Goal: Task Accomplishment & Management: Manage account settings

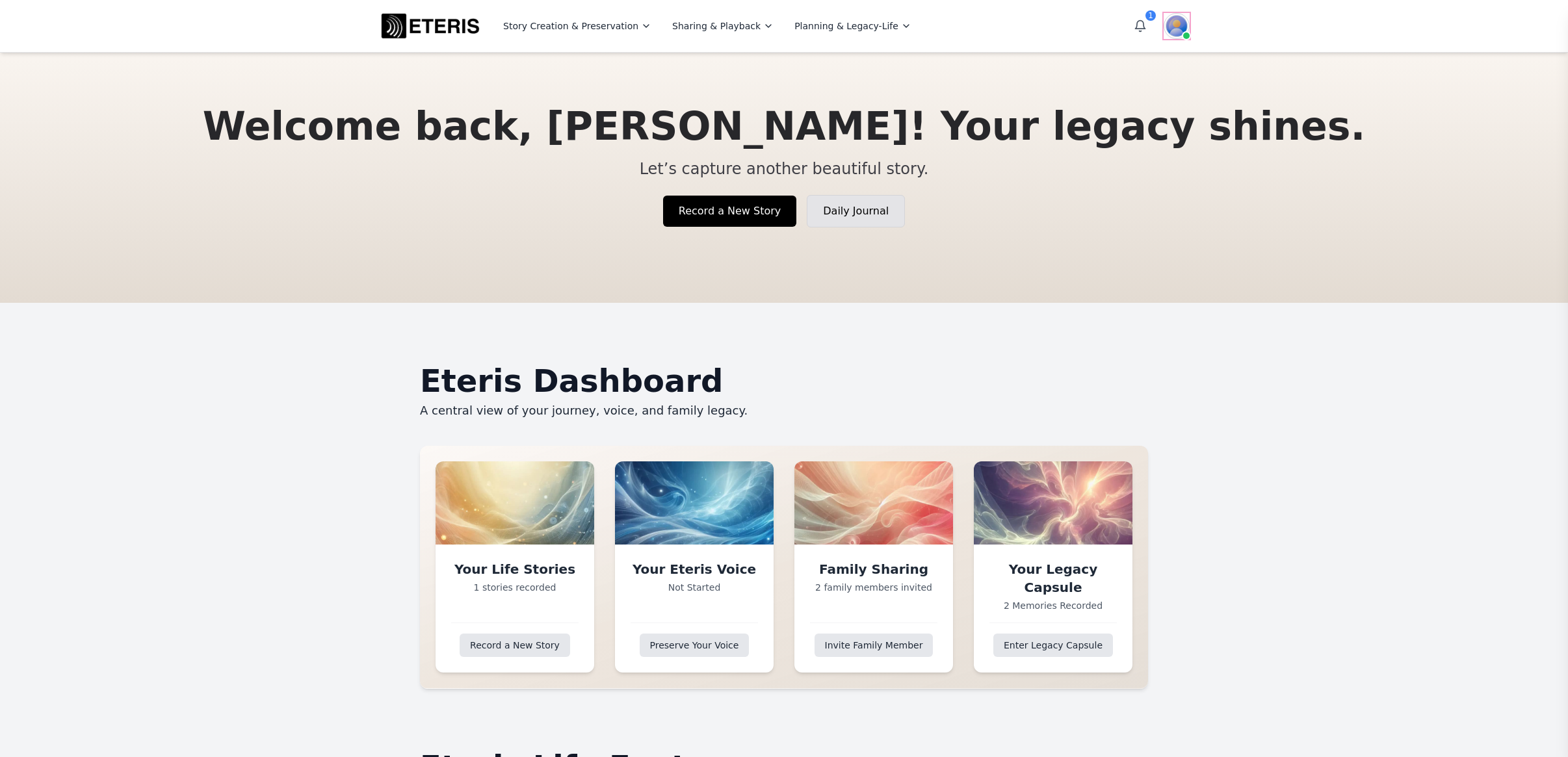
click at [1175, 27] on img at bounding box center [1177, 26] width 26 height 26
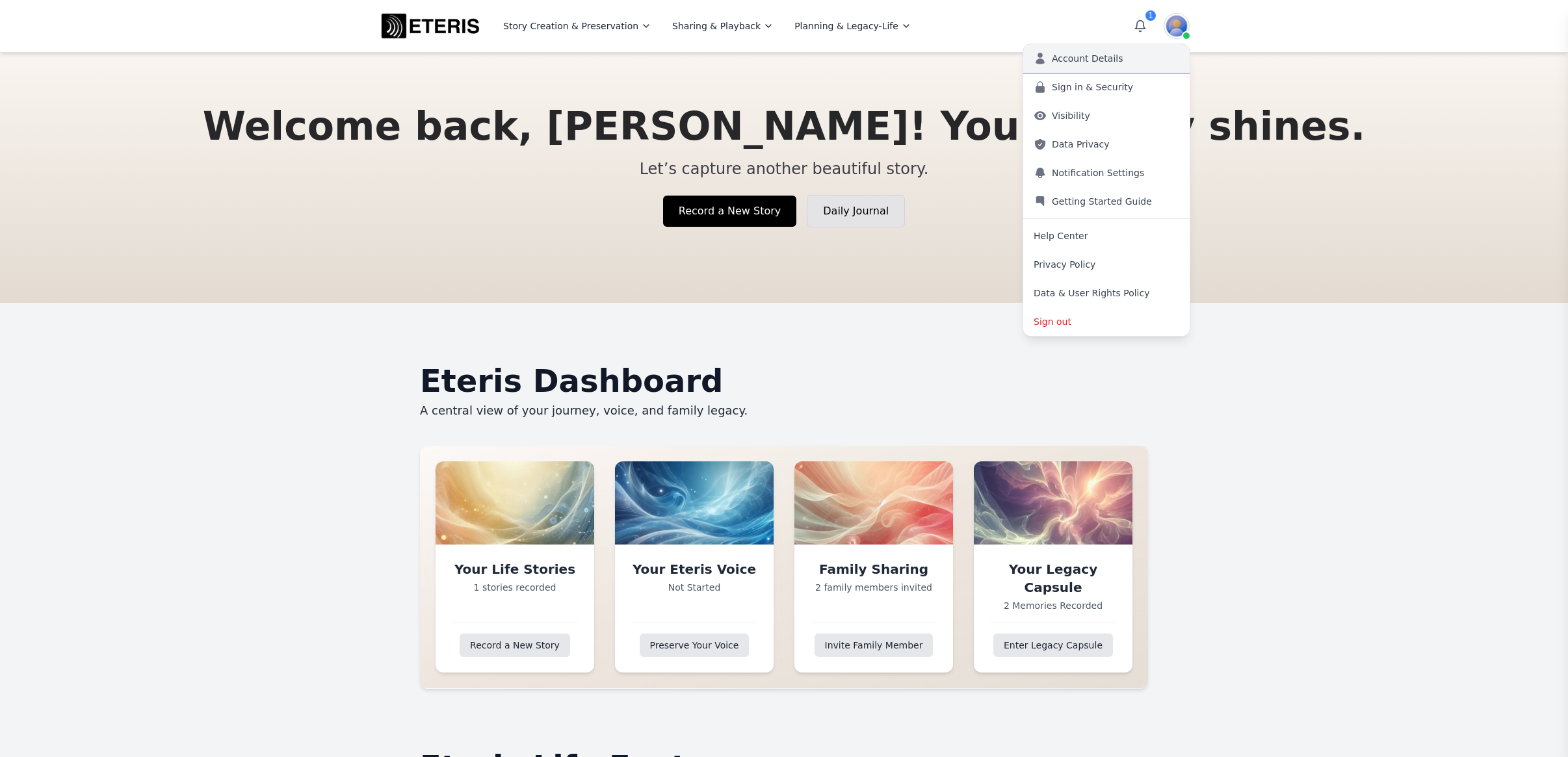
click at [1136, 61] on link "Account Details" at bounding box center [1107, 58] width 166 height 29
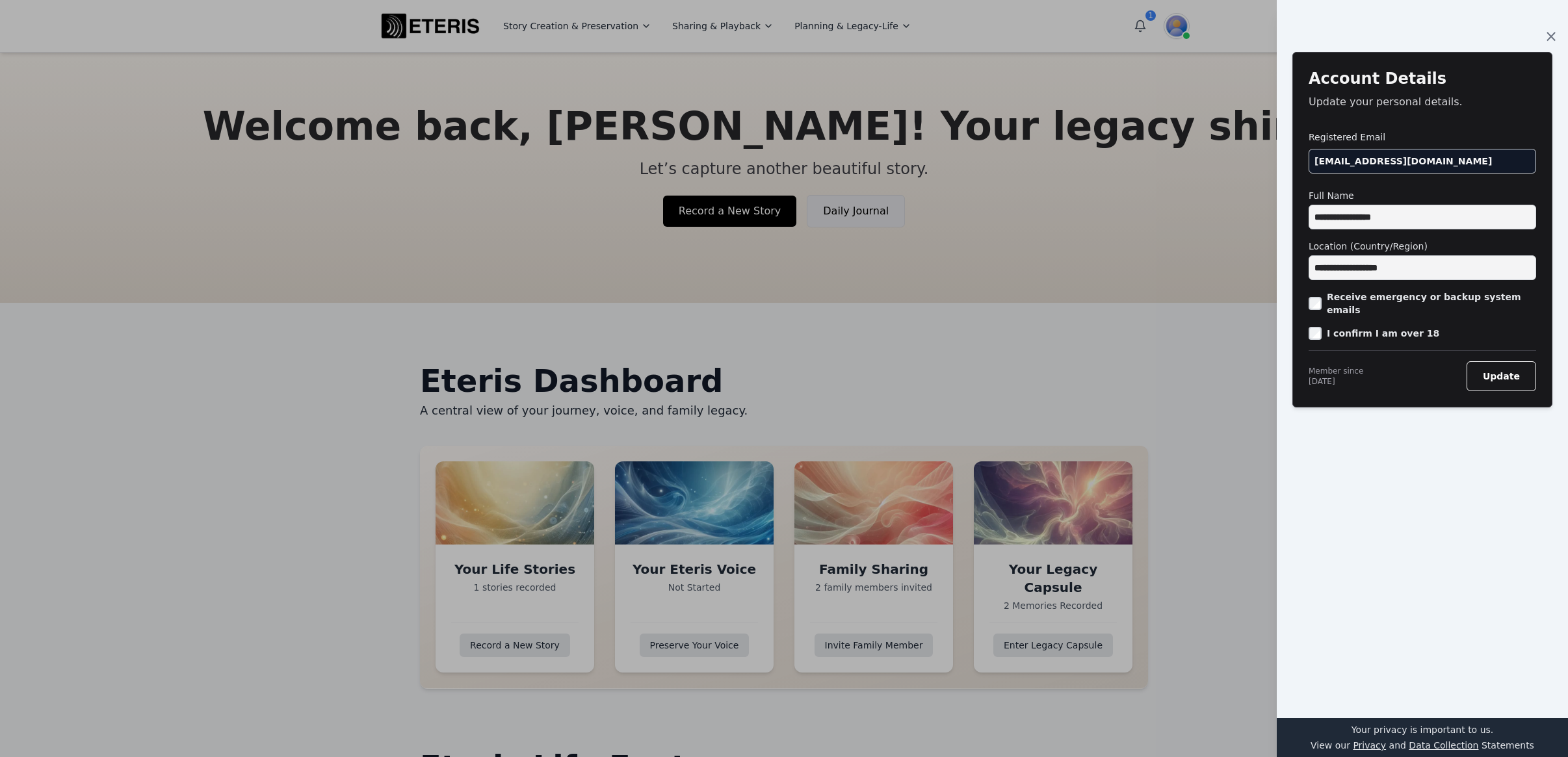
click at [1194, 195] on div at bounding box center [784, 378] width 1568 height 757
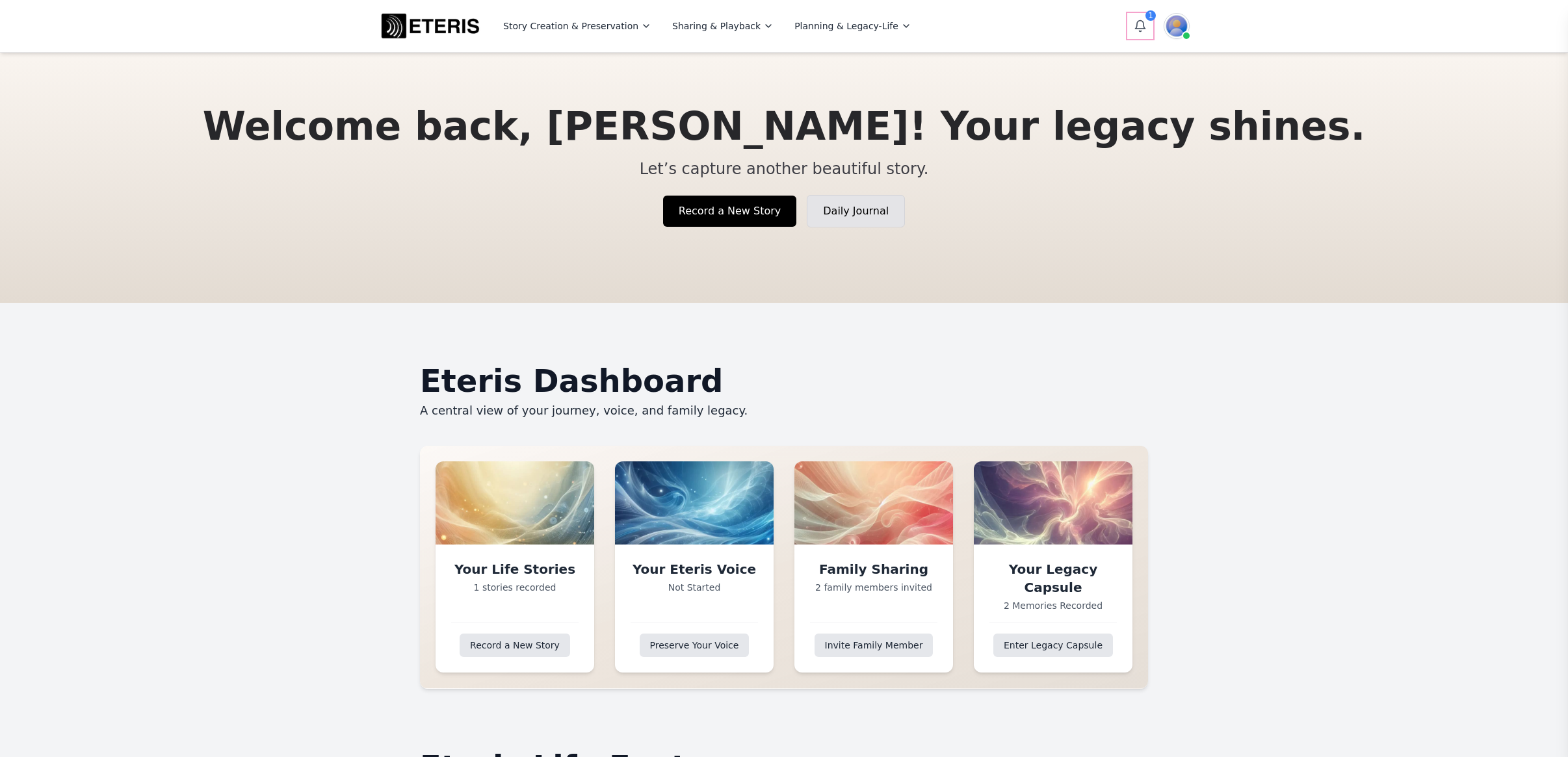
click at [1135, 24] on icon "Open notifications" at bounding box center [1140, 26] width 13 height 13
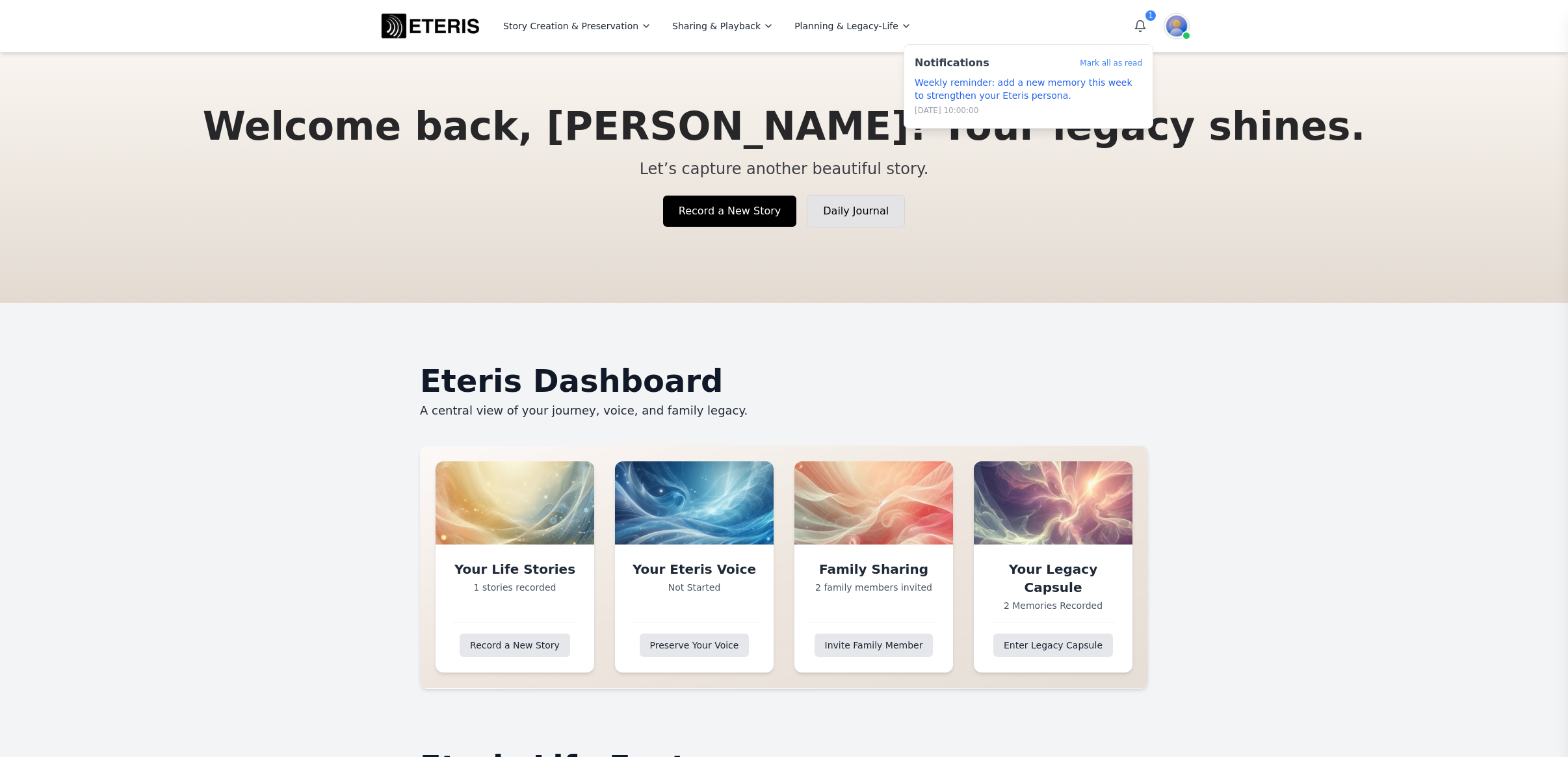
click at [1288, 156] on main "Welcome back, AJ! Your legacy shines. Let’s capture another beautiful story. Re…" at bounding box center [784, 151] width 1568 height 302
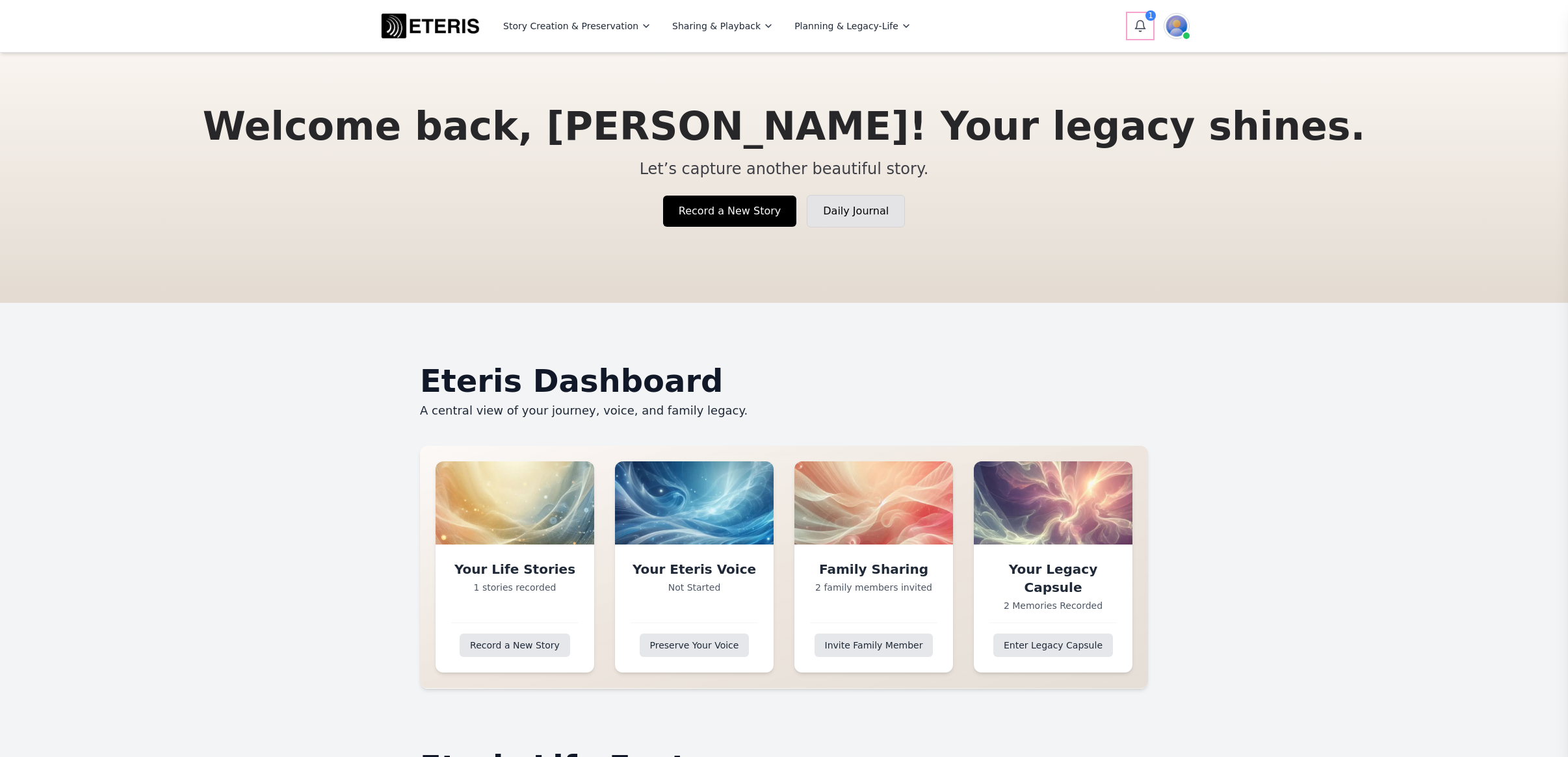
click at [1137, 24] on icon "Open notifications" at bounding box center [1140, 26] width 13 height 13
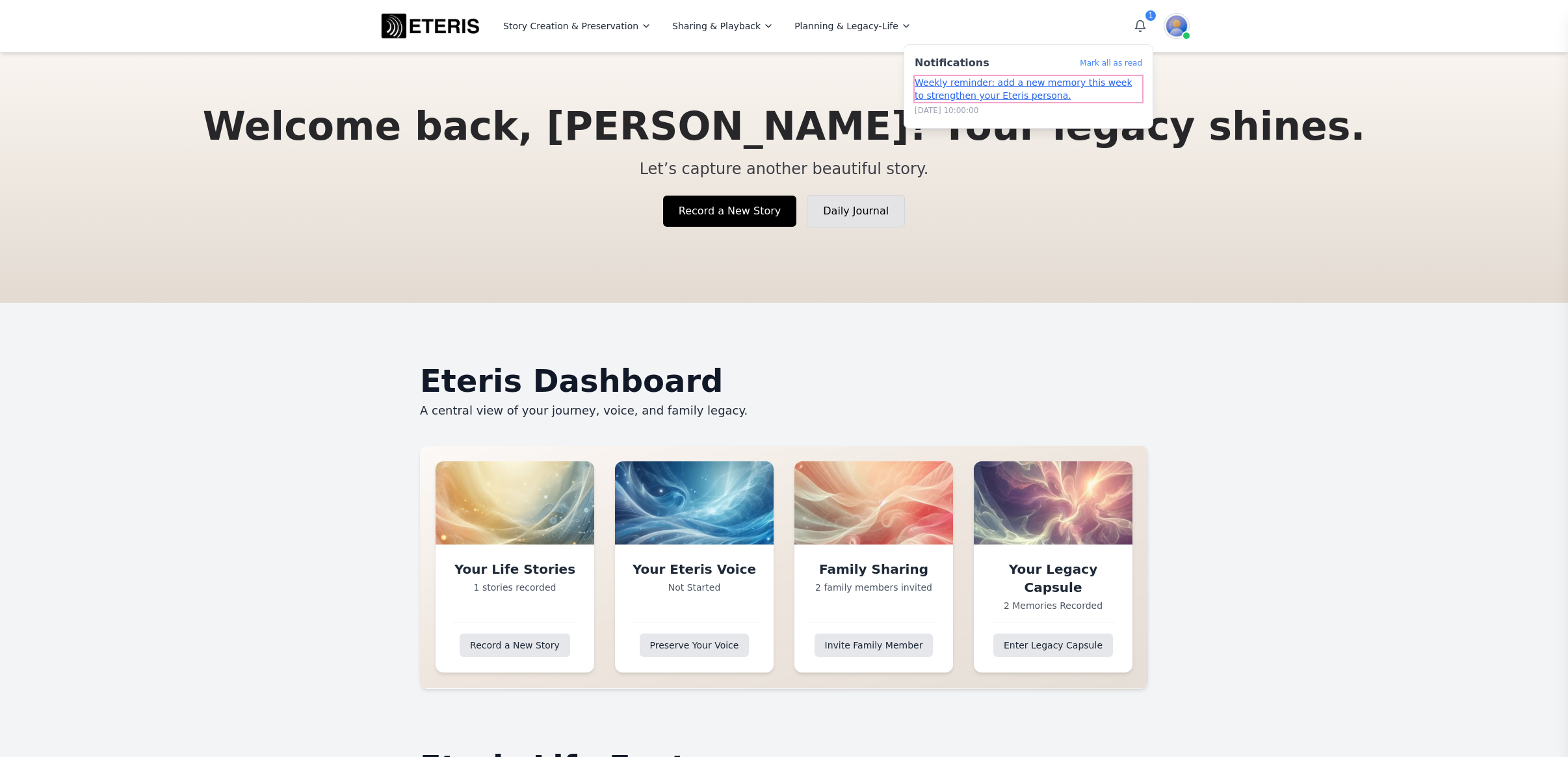
click at [986, 85] on link "Weekly reminder: add a new memory this week to strengthen your Eteris persona." at bounding box center [1029, 89] width 228 height 26
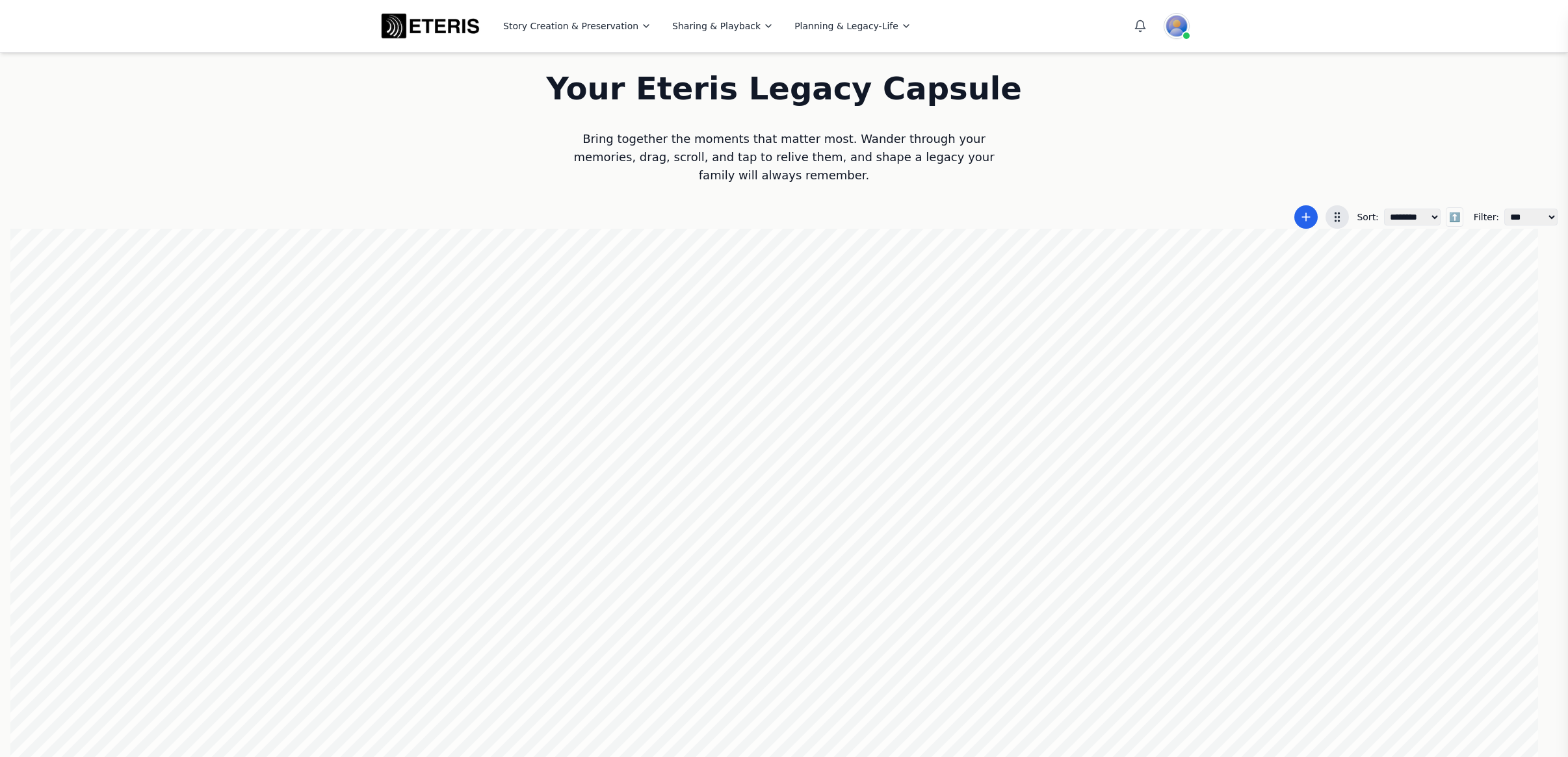
scroll to position [0, 1]
click at [778, 518] on div at bounding box center [784, 494] width 1547 height 530
click at [910, 557] on div at bounding box center [784, 494] width 1547 height 530
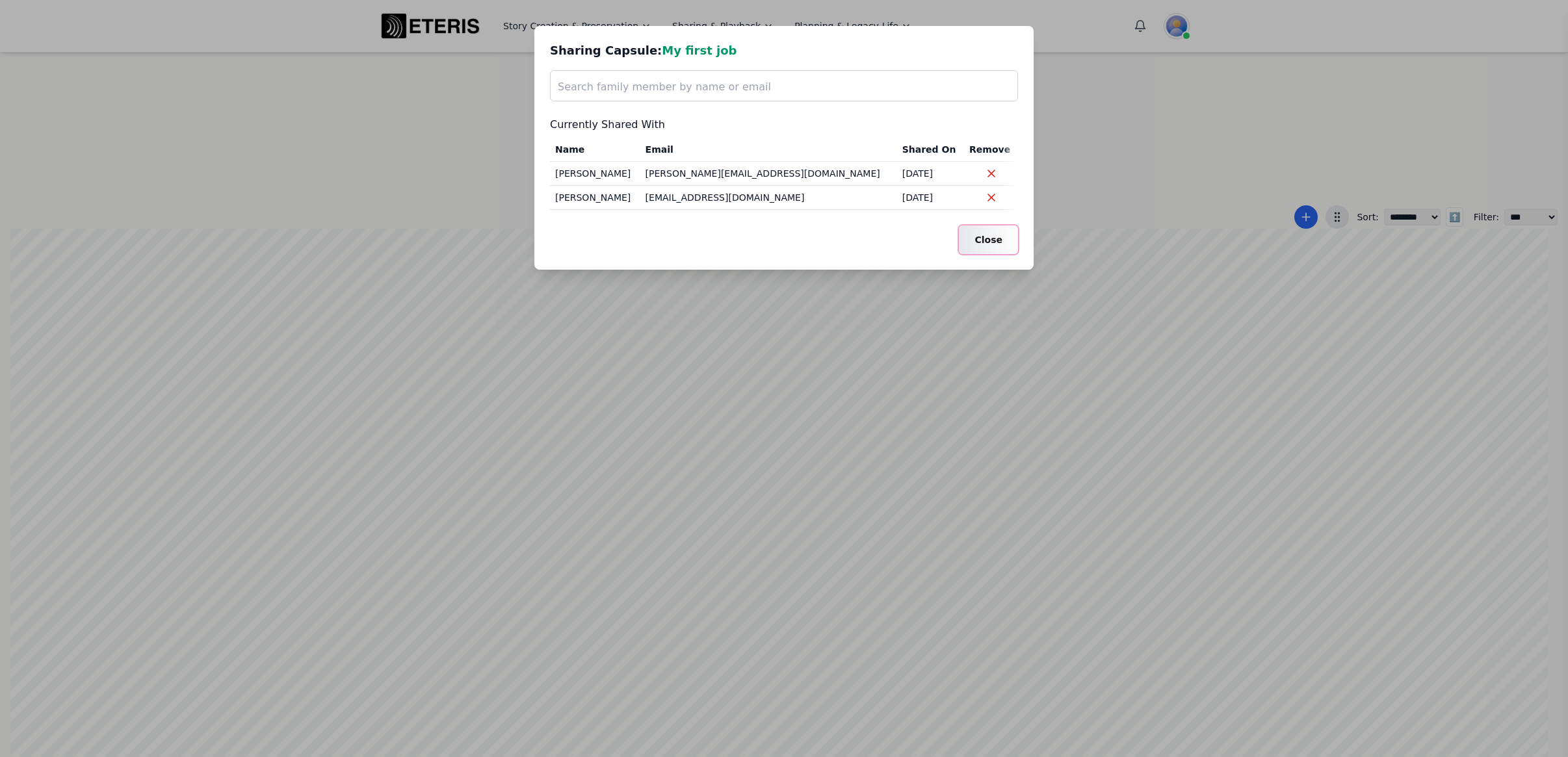
click at [990, 247] on button "Close" at bounding box center [988, 240] width 59 height 29
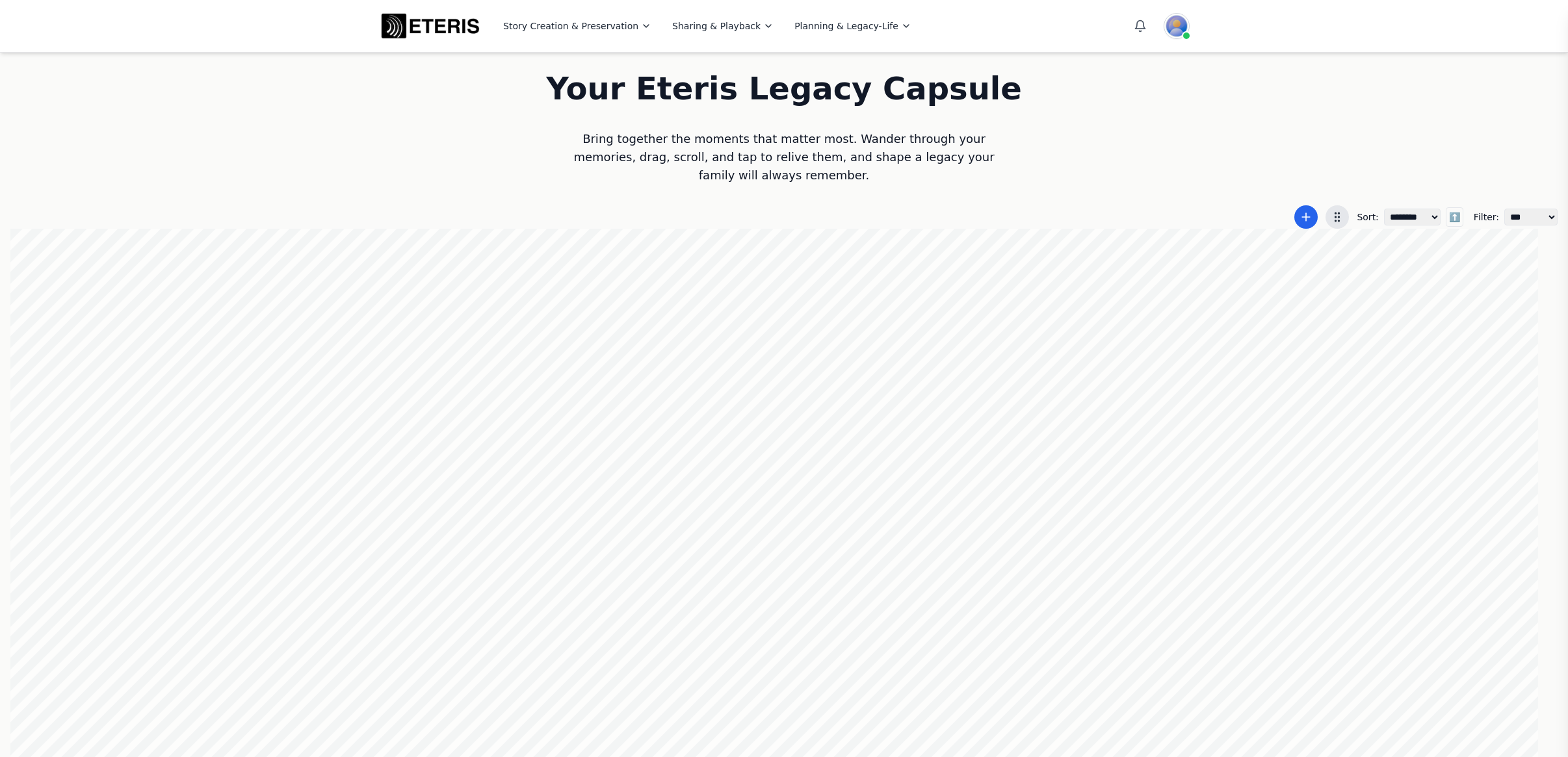
click at [907, 346] on div at bounding box center [784, 494] width 1547 height 530
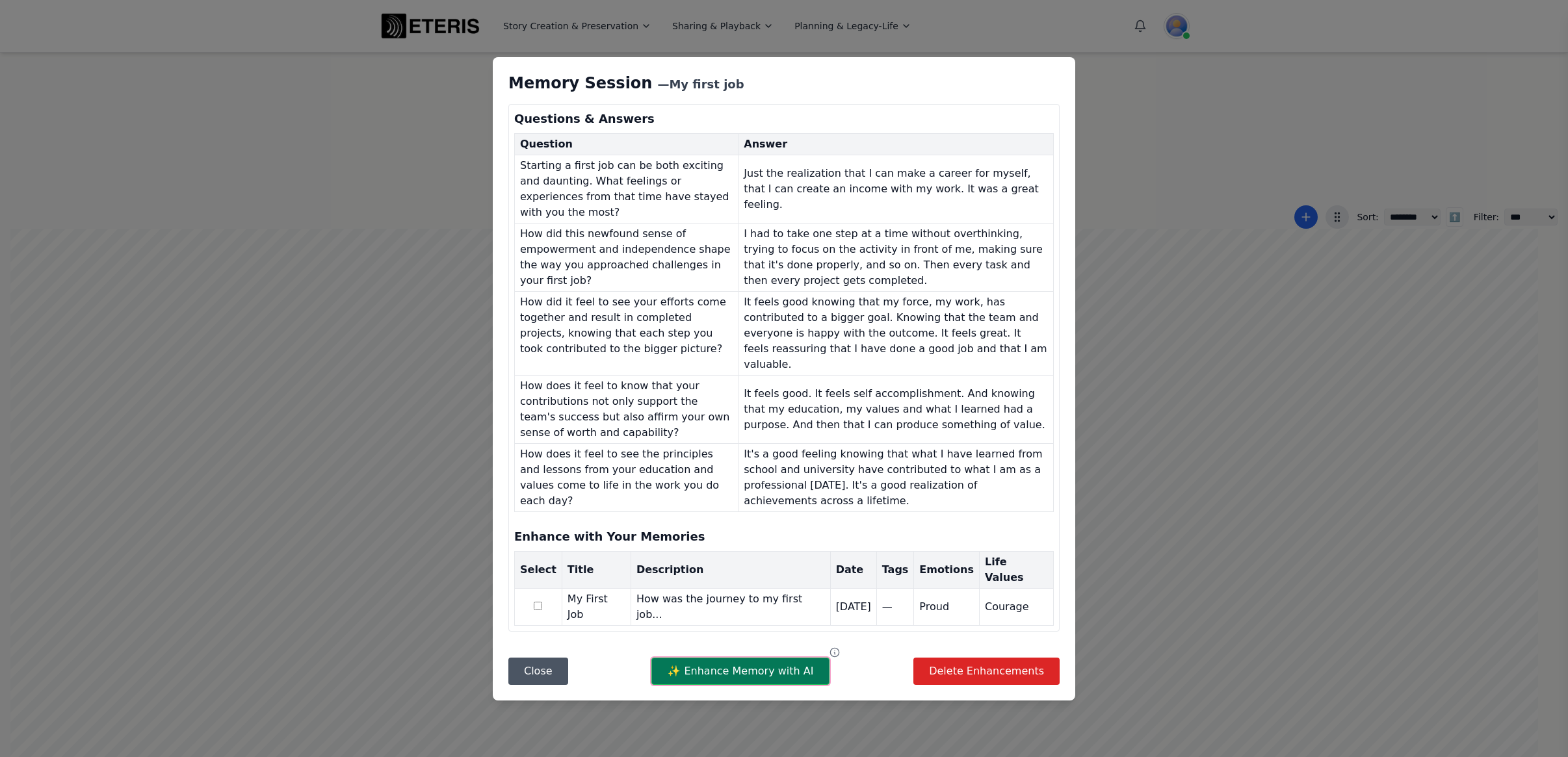
click at [722, 658] on button "✨ Enhance Memory with AI" at bounding box center [741, 671] width 178 height 27
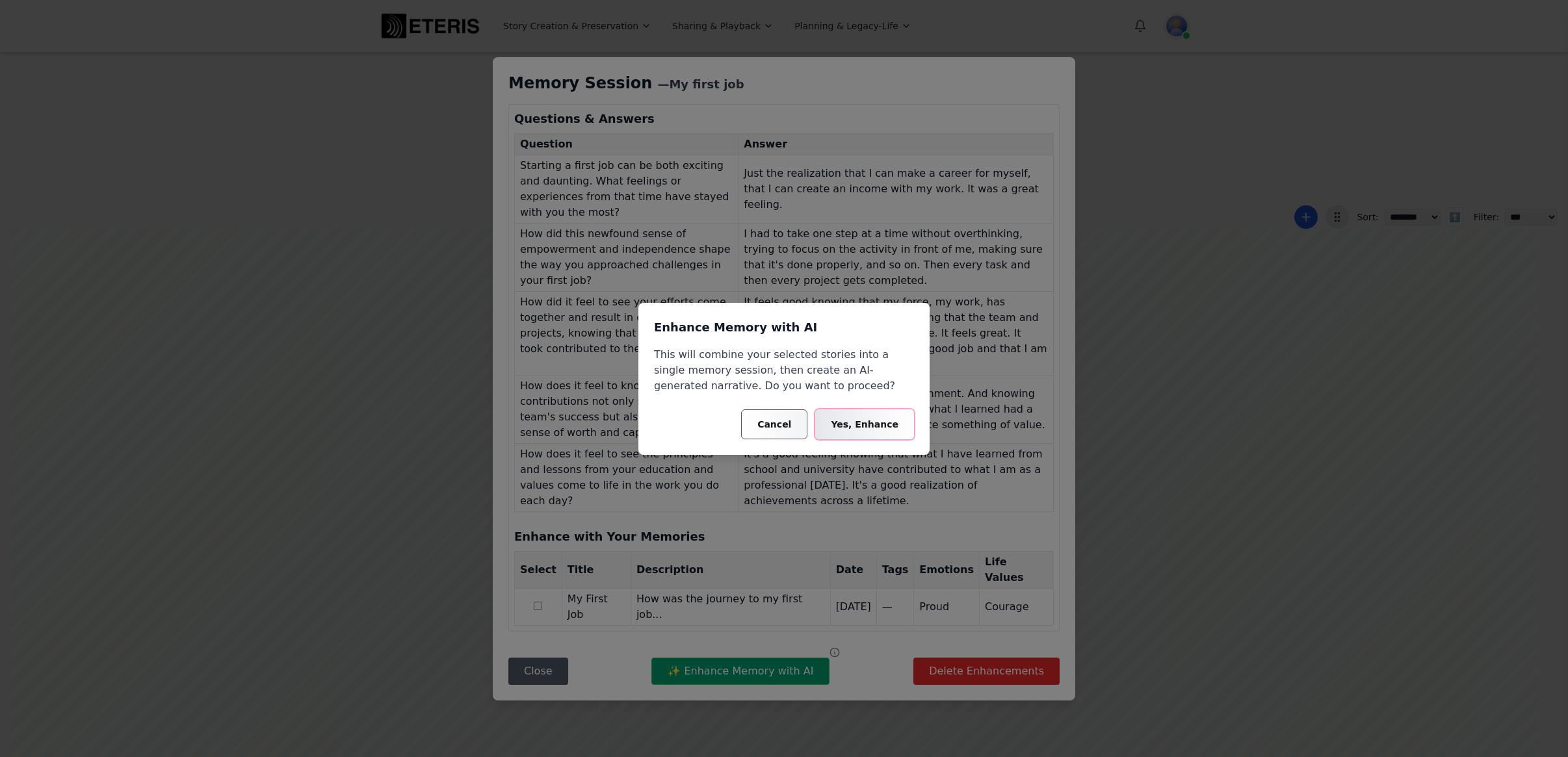
click at [872, 427] on button "Yes, Enhance" at bounding box center [865, 425] width 99 height 30
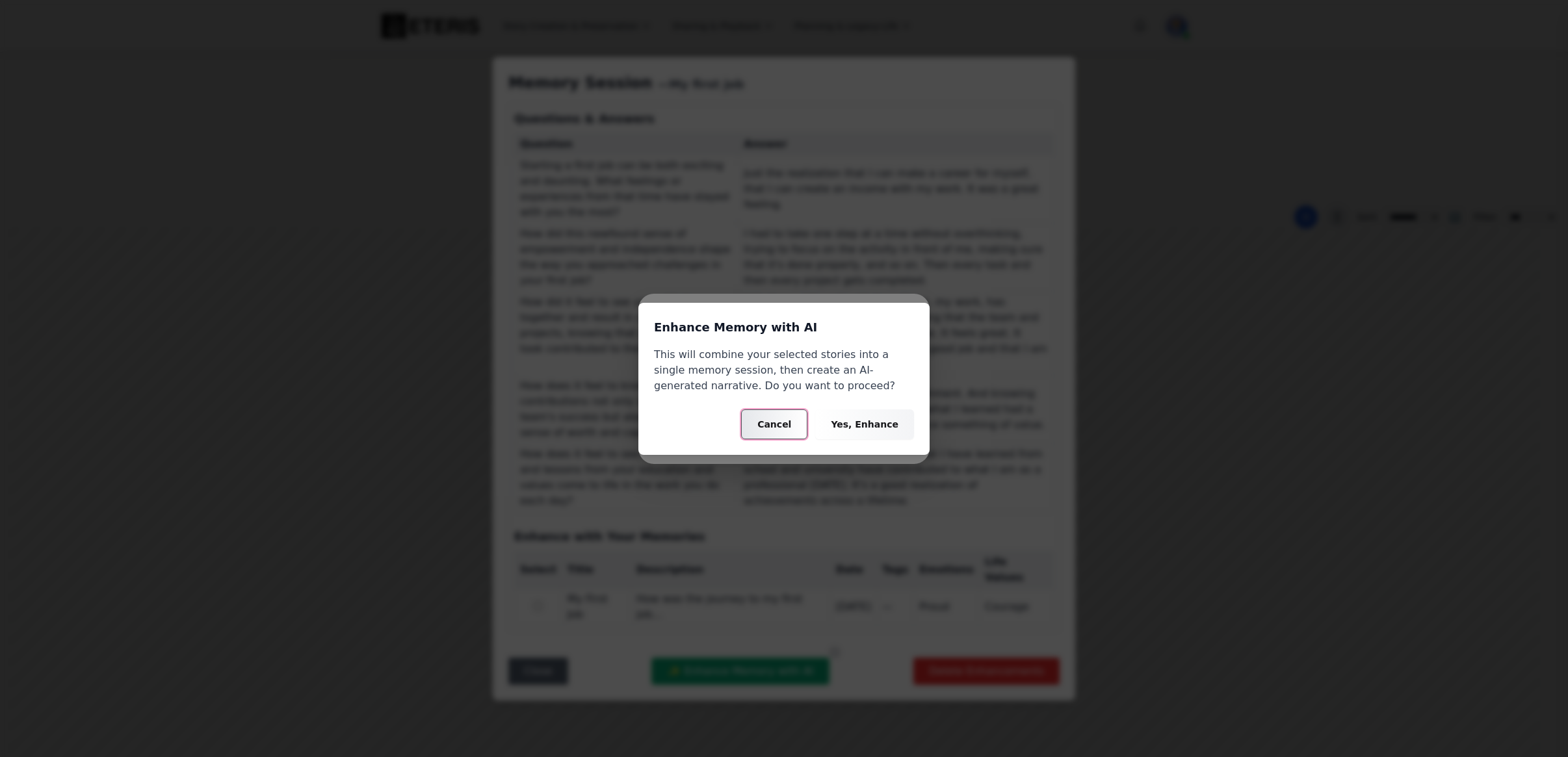
click at [787, 431] on button "Cancel" at bounding box center [774, 425] width 66 height 30
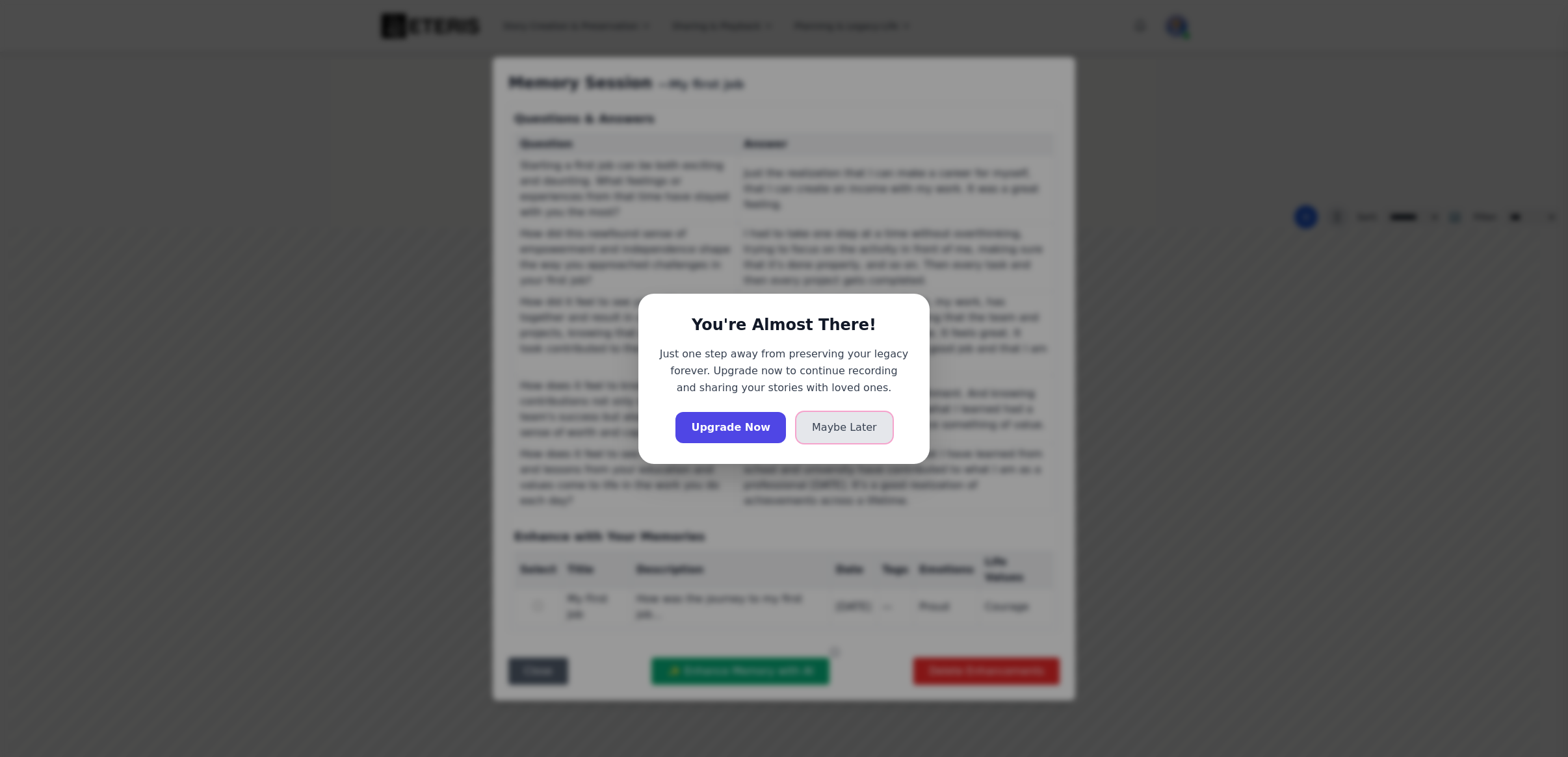
click at [857, 430] on button "Maybe Later" at bounding box center [844, 427] width 96 height 31
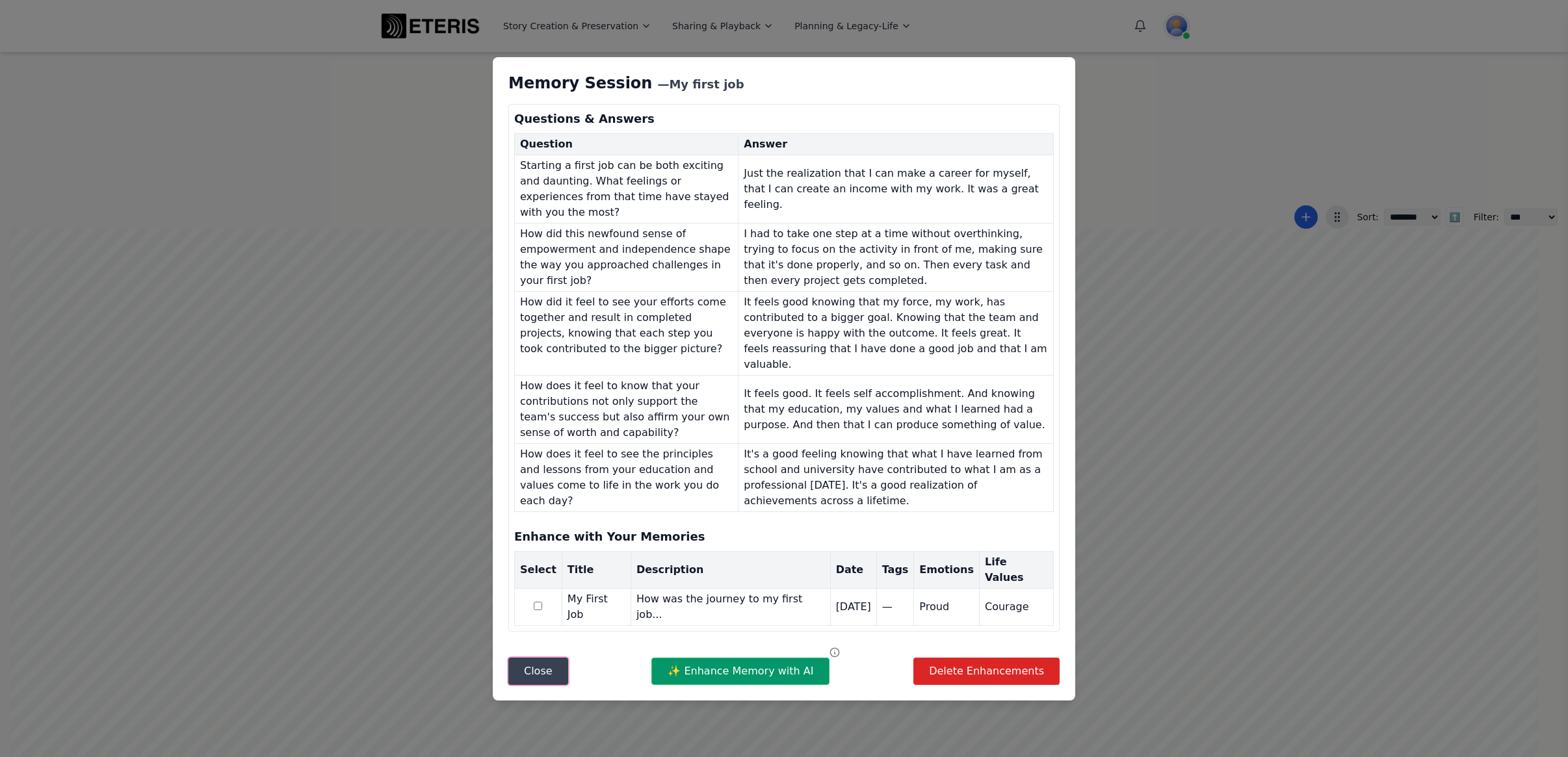
click at [551, 658] on button "Close" at bounding box center [539, 671] width 60 height 27
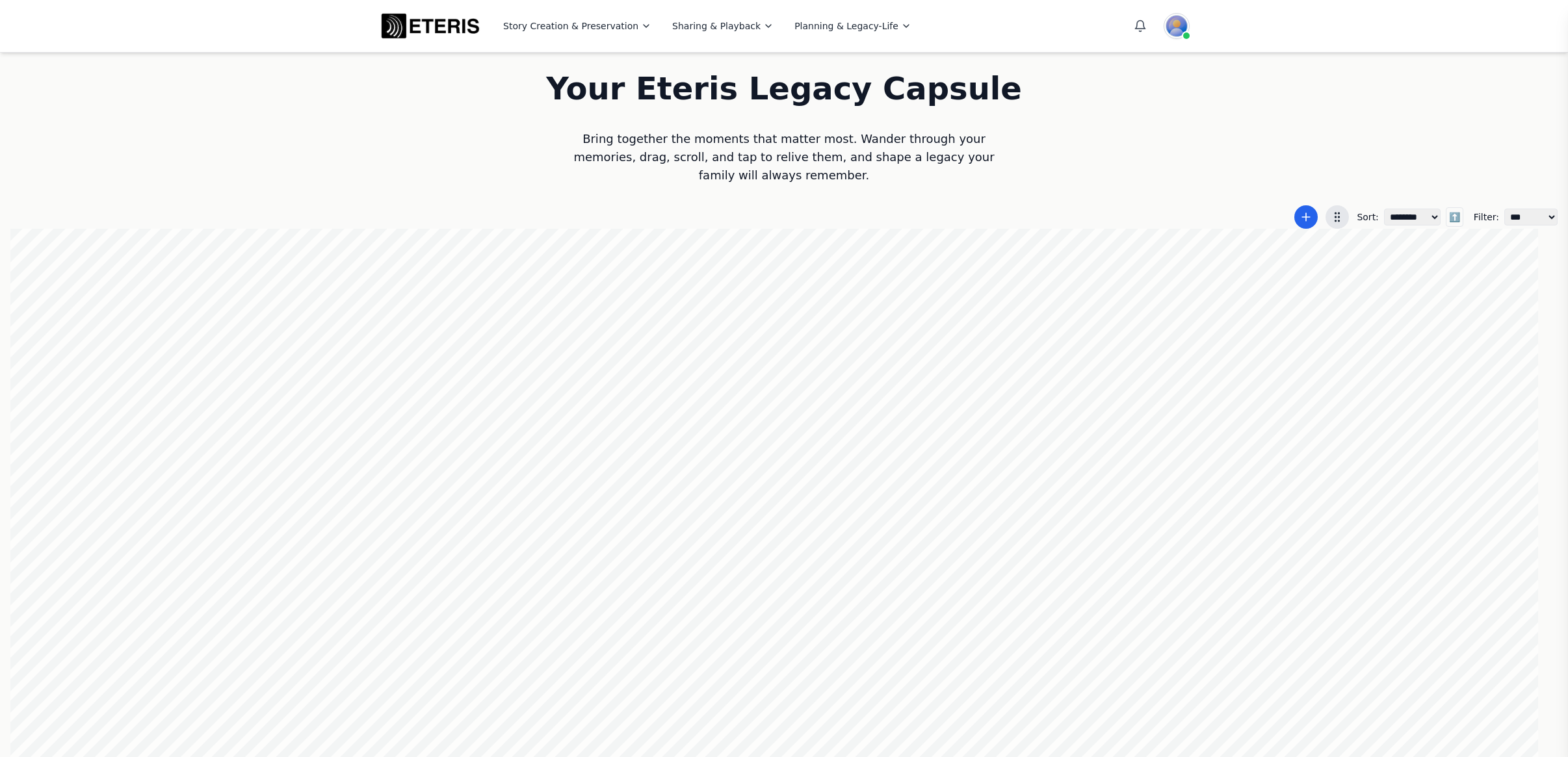
click at [1003, 517] on div at bounding box center [784, 494] width 1547 height 530
click at [988, 574] on div at bounding box center [784, 494] width 1547 height 530
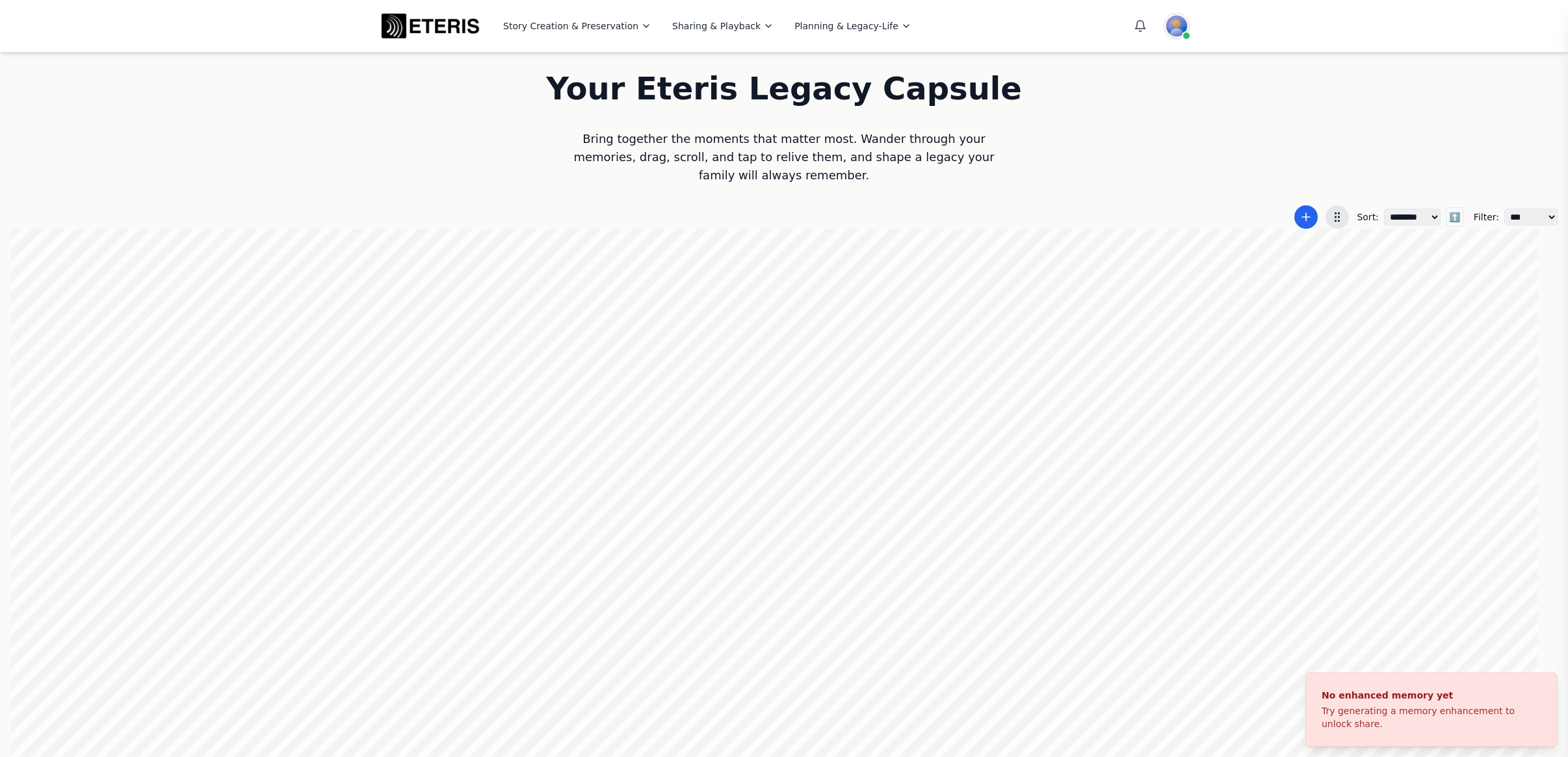
click at [991, 351] on div at bounding box center [784, 494] width 1547 height 530
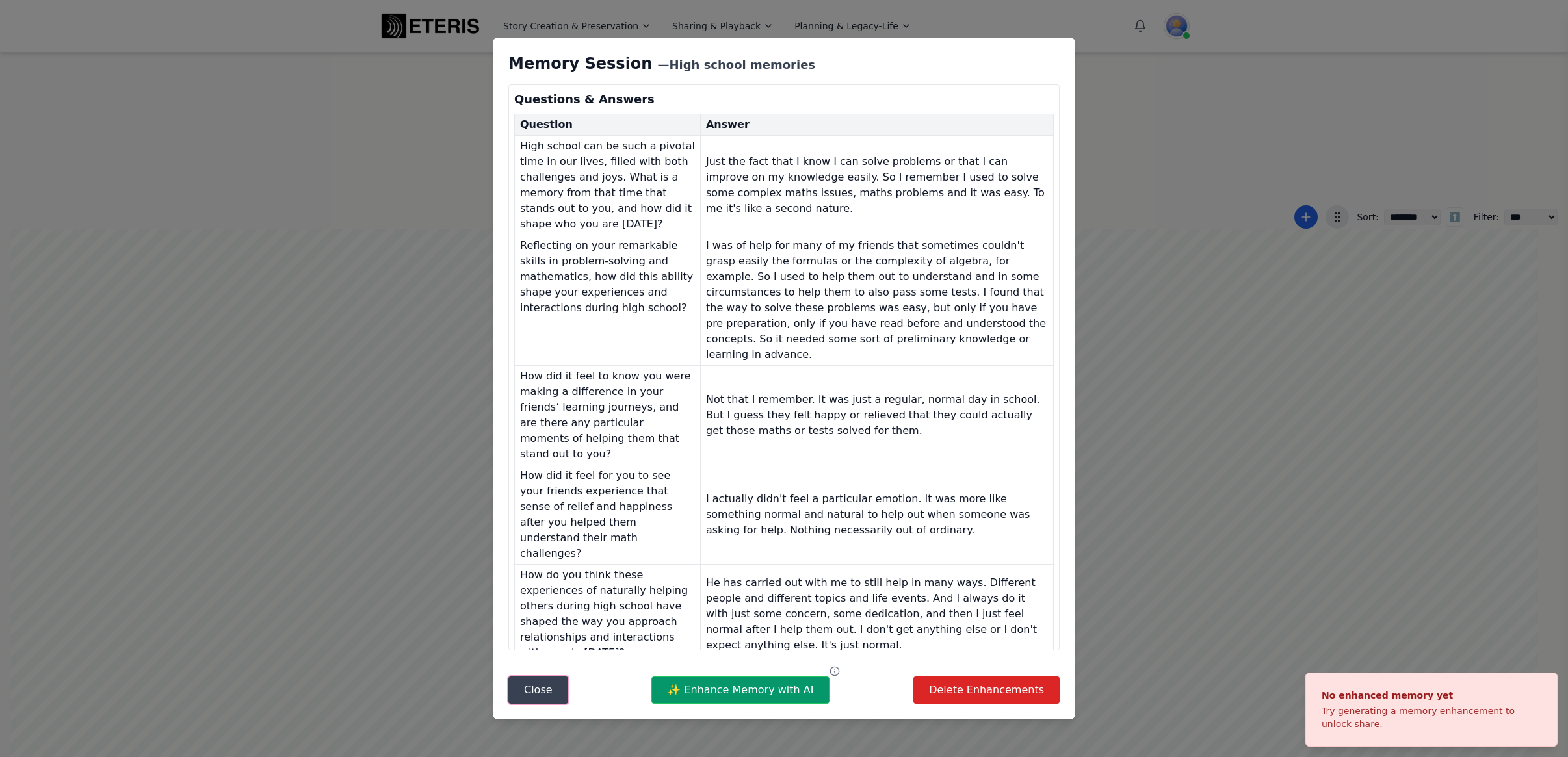
click at [524, 692] on button "Close" at bounding box center [539, 690] width 60 height 27
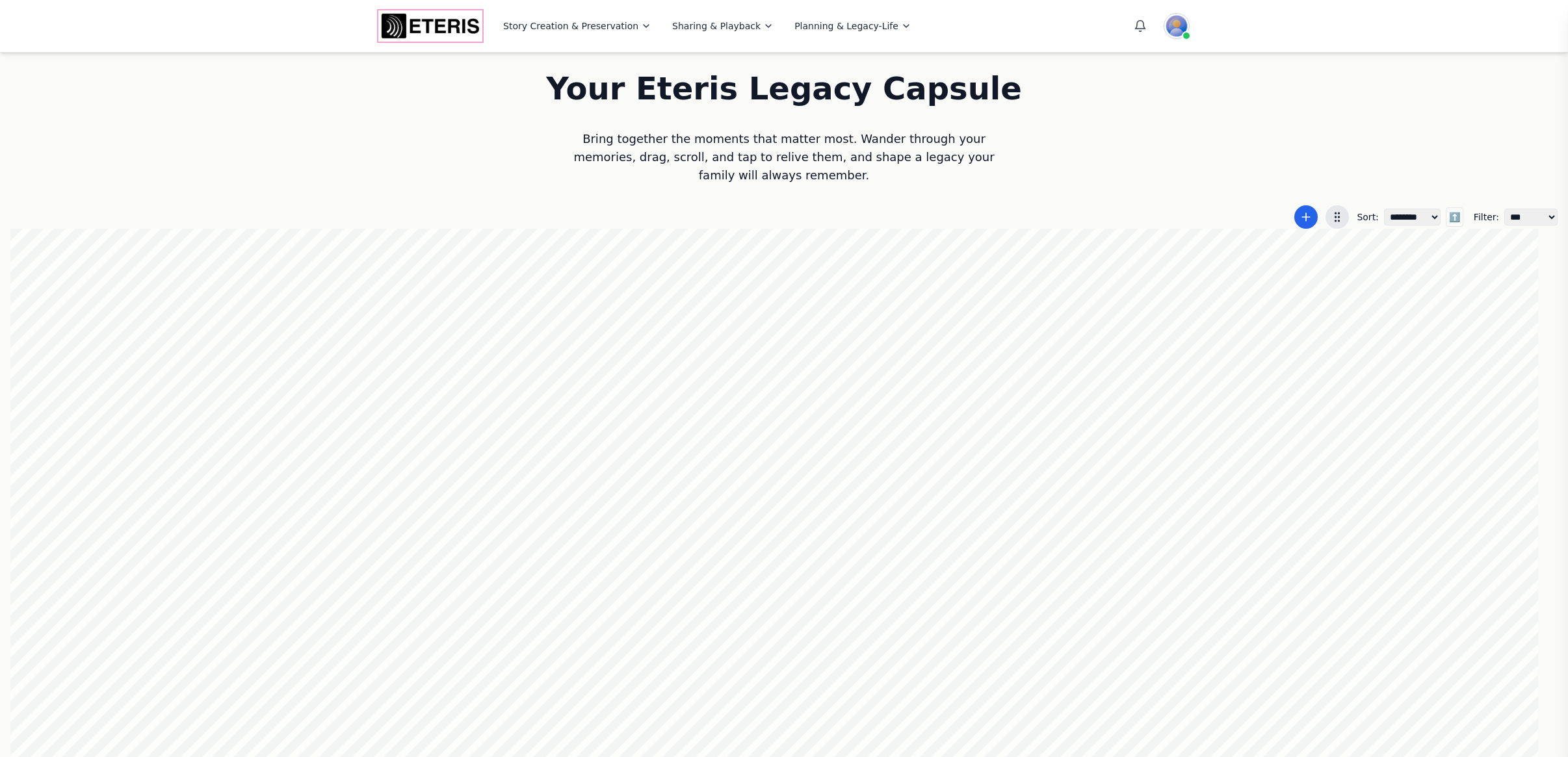
click at [415, 21] on img "Eteris Logo" at bounding box center [430, 25] width 104 height 31
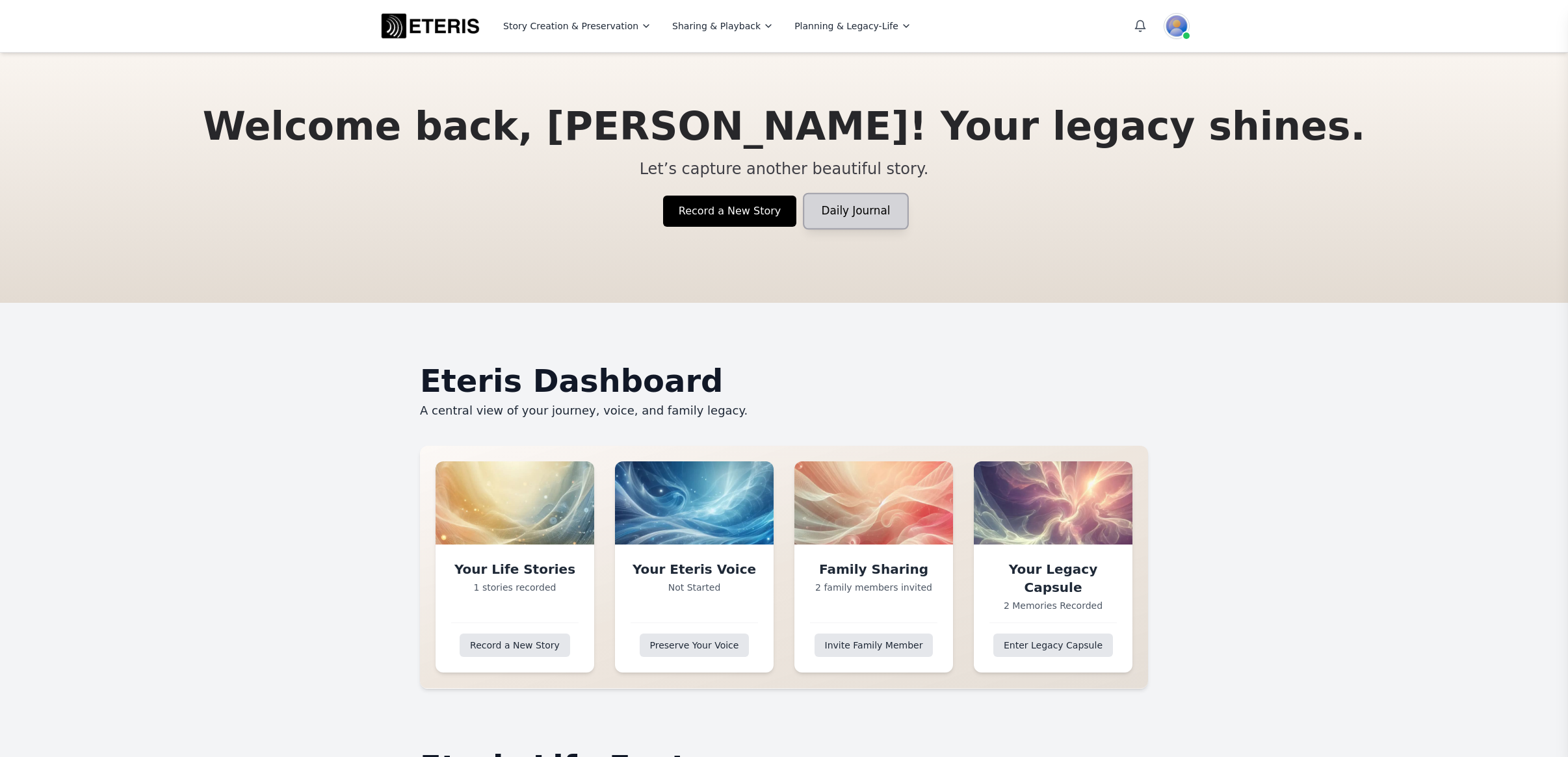
click at [839, 213] on link "Daily Journal" at bounding box center [856, 211] width 103 height 35
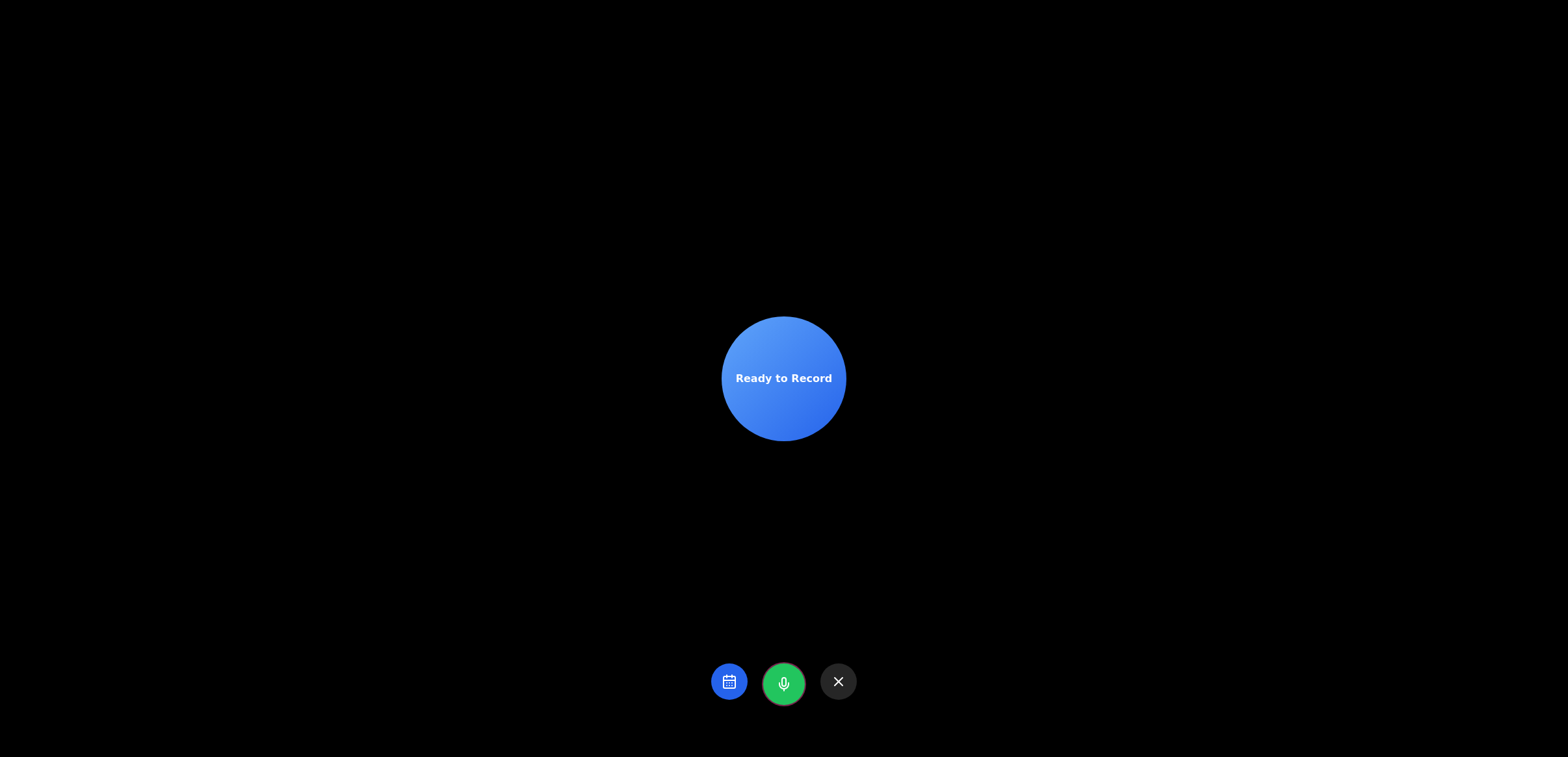
click at [783, 686] on icon at bounding box center [784, 681] width 4 height 8
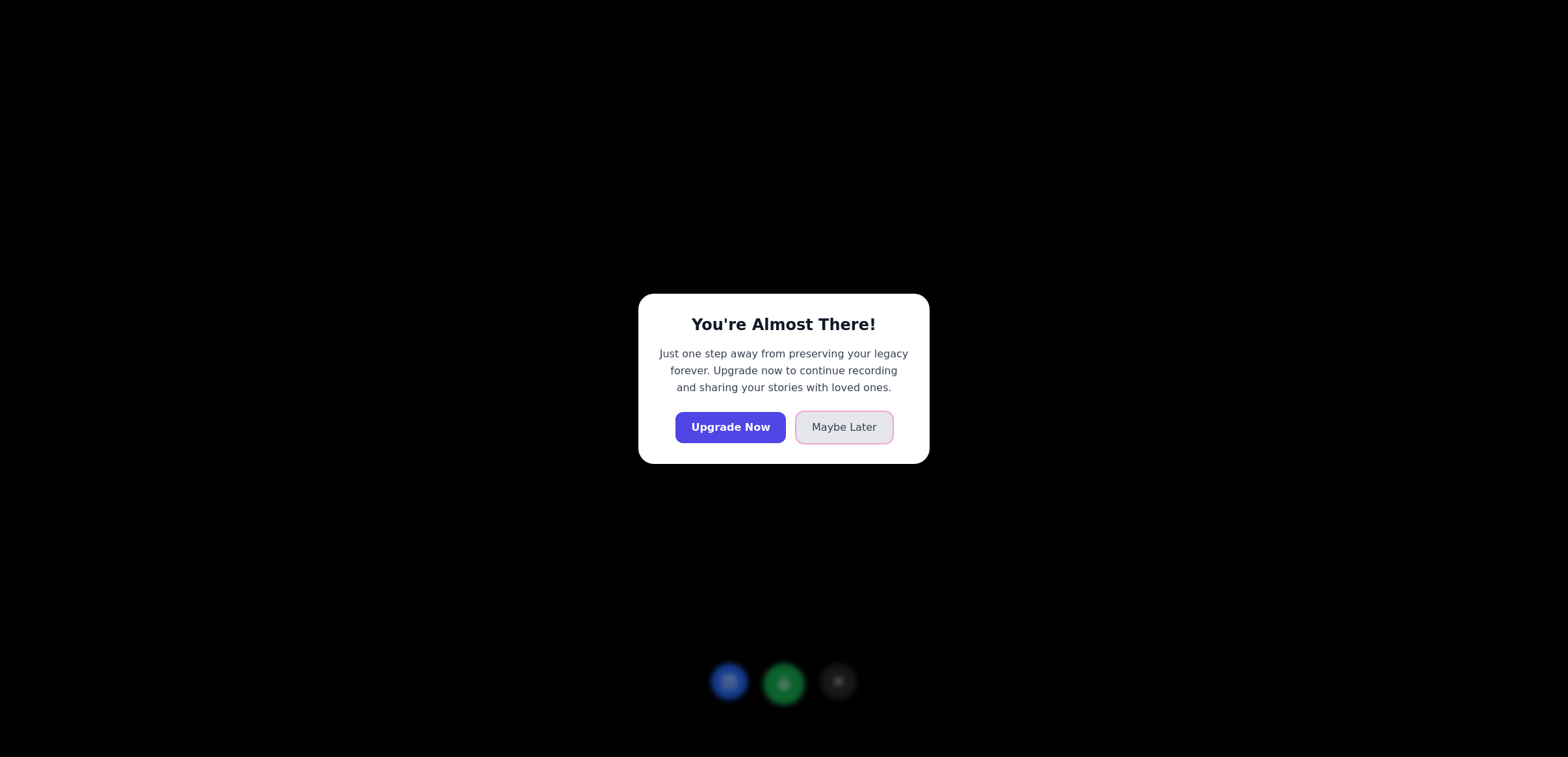
click at [824, 429] on button "Maybe Later" at bounding box center [844, 427] width 96 height 31
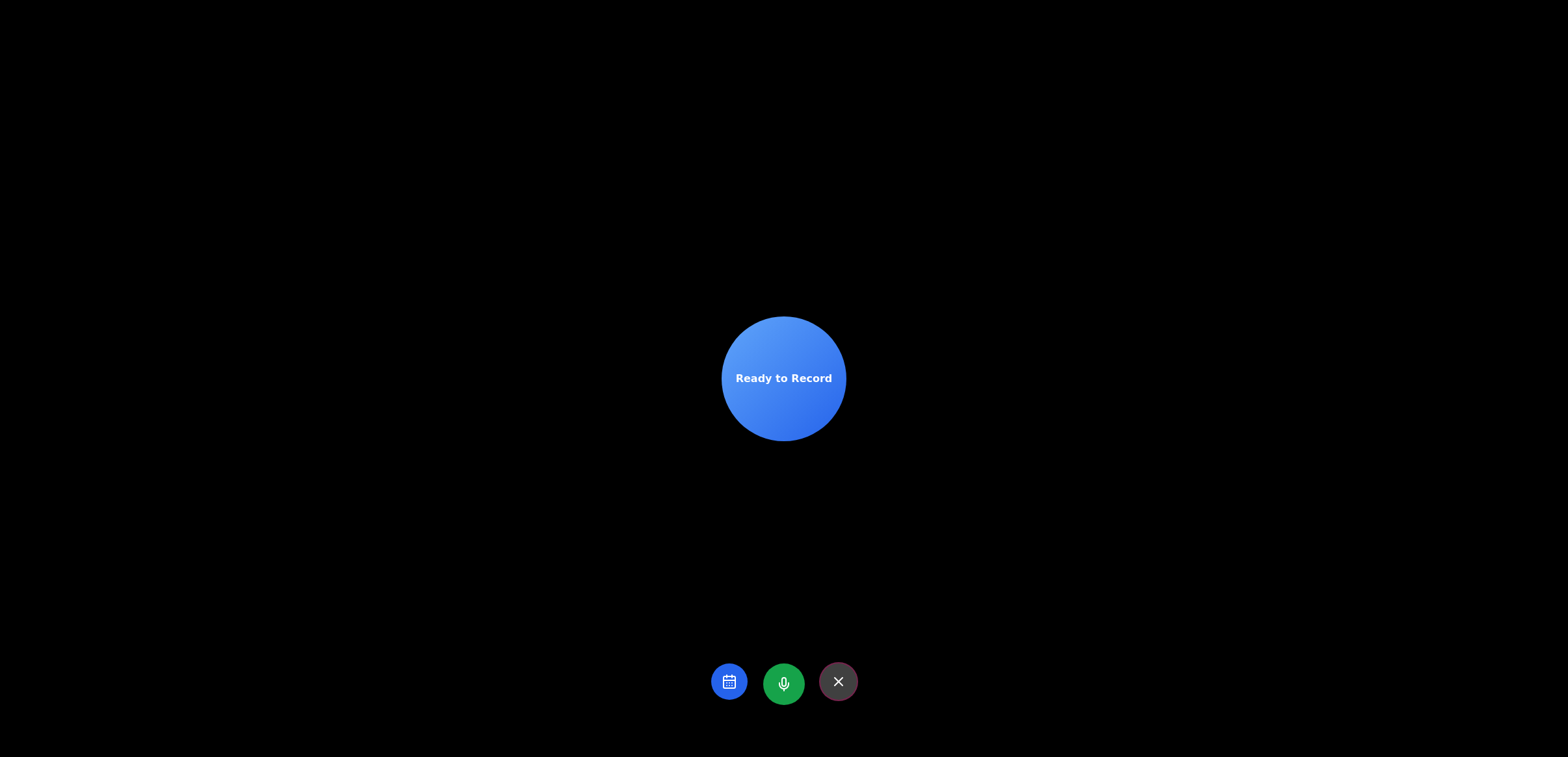
click at [834, 675] on icon at bounding box center [839, 681] width 16 height 16
